Goal: Task Accomplishment & Management: Use online tool/utility

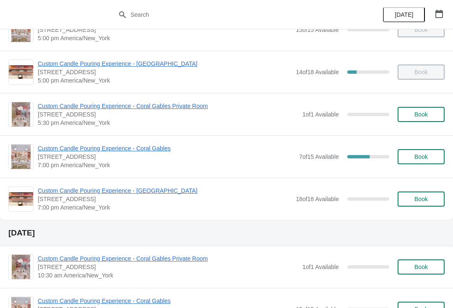
scroll to position [418, 0]
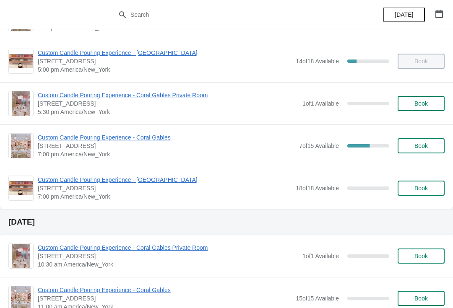
click at [64, 139] on span "Custom Candle Pouring Experience - Coral Gables" at bounding box center [166, 137] width 257 height 8
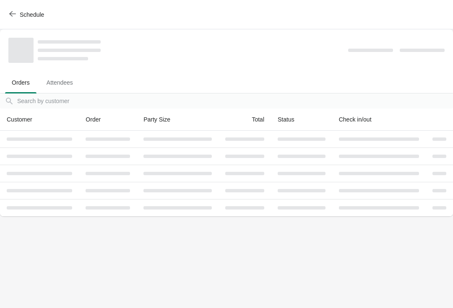
scroll to position [0, 0]
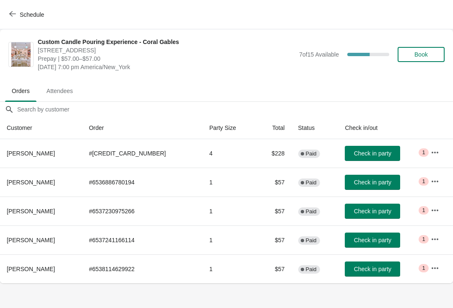
click at [371, 153] on span "Check in party" at bounding box center [372, 153] width 37 height 7
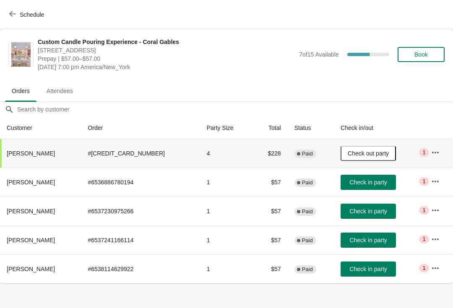
click at [436, 182] on icon "button" at bounding box center [435, 181] width 8 height 8
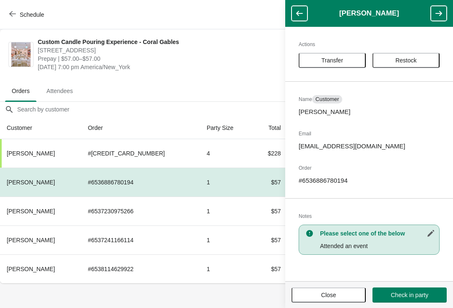
click at [256, 48] on span "[STREET_ADDRESS]" at bounding box center [166, 50] width 257 height 8
click at [305, 14] on button "button" at bounding box center [299, 13] width 16 height 15
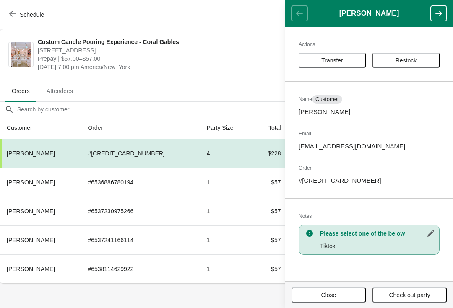
click at [314, 292] on span "Close" at bounding box center [328, 295] width 59 height 7
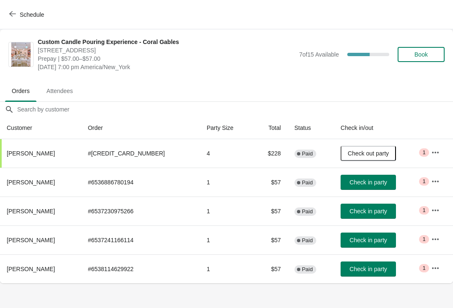
click at [432, 212] on icon "button" at bounding box center [435, 210] width 8 height 8
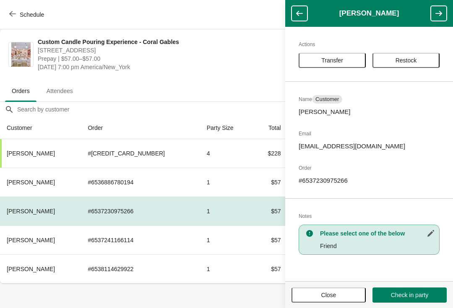
click at [330, 300] on button "Close" at bounding box center [328, 295] width 74 height 15
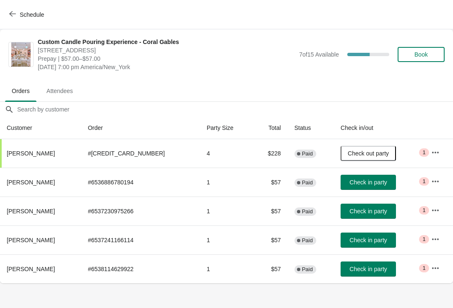
click at [437, 271] on icon "button" at bounding box center [435, 268] width 8 height 8
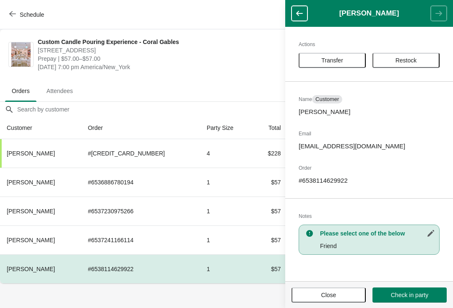
click at [307, 291] on button "Close" at bounding box center [328, 295] width 74 height 15
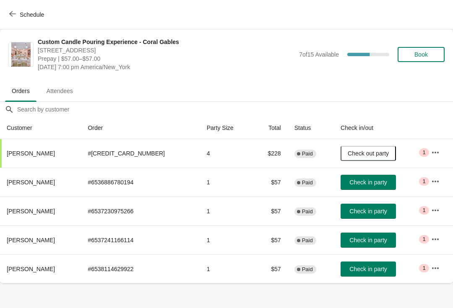
click at [372, 184] on span "Check in party" at bounding box center [367, 182] width 37 height 7
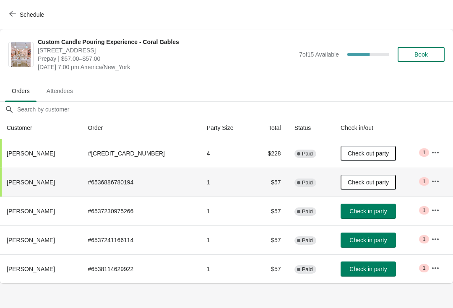
click at [374, 212] on span "Check in party" at bounding box center [367, 211] width 37 height 7
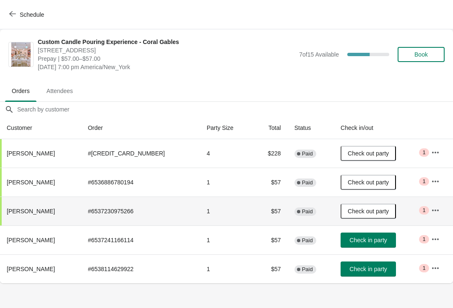
click at [369, 270] on span "Check in party" at bounding box center [367, 269] width 37 height 7
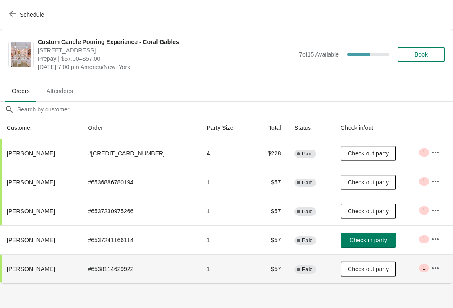
click at [368, 241] on span "Check in party" at bounding box center [367, 240] width 37 height 7
